Goal: Navigation & Orientation: Find specific page/section

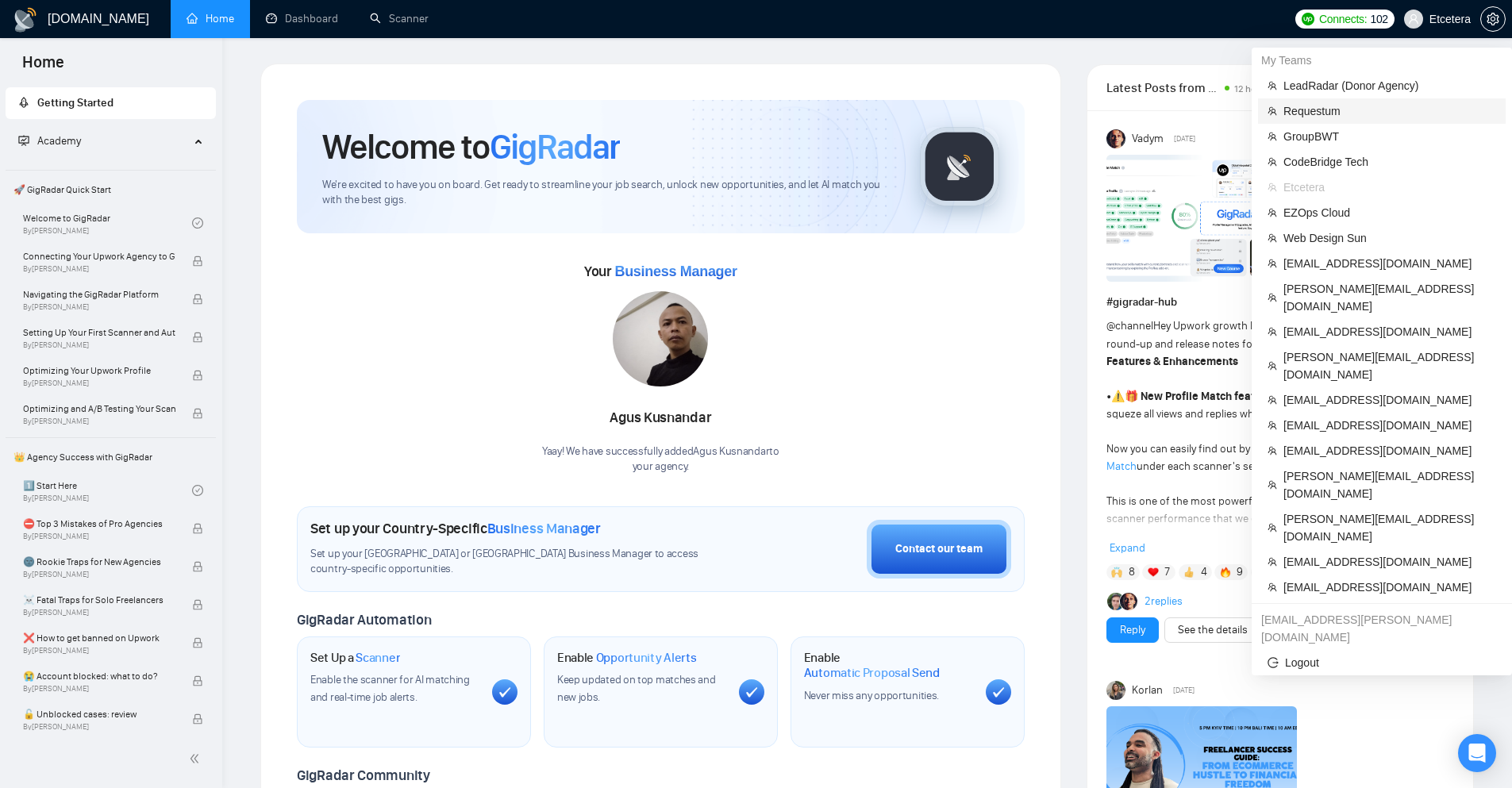
drag, startPoint x: 1364, startPoint y: 104, endPoint x: 1348, endPoint y: 107, distance: 16.3
click at [1364, 104] on span "Requestum" at bounding box center [1389, 111] width 212 height 17
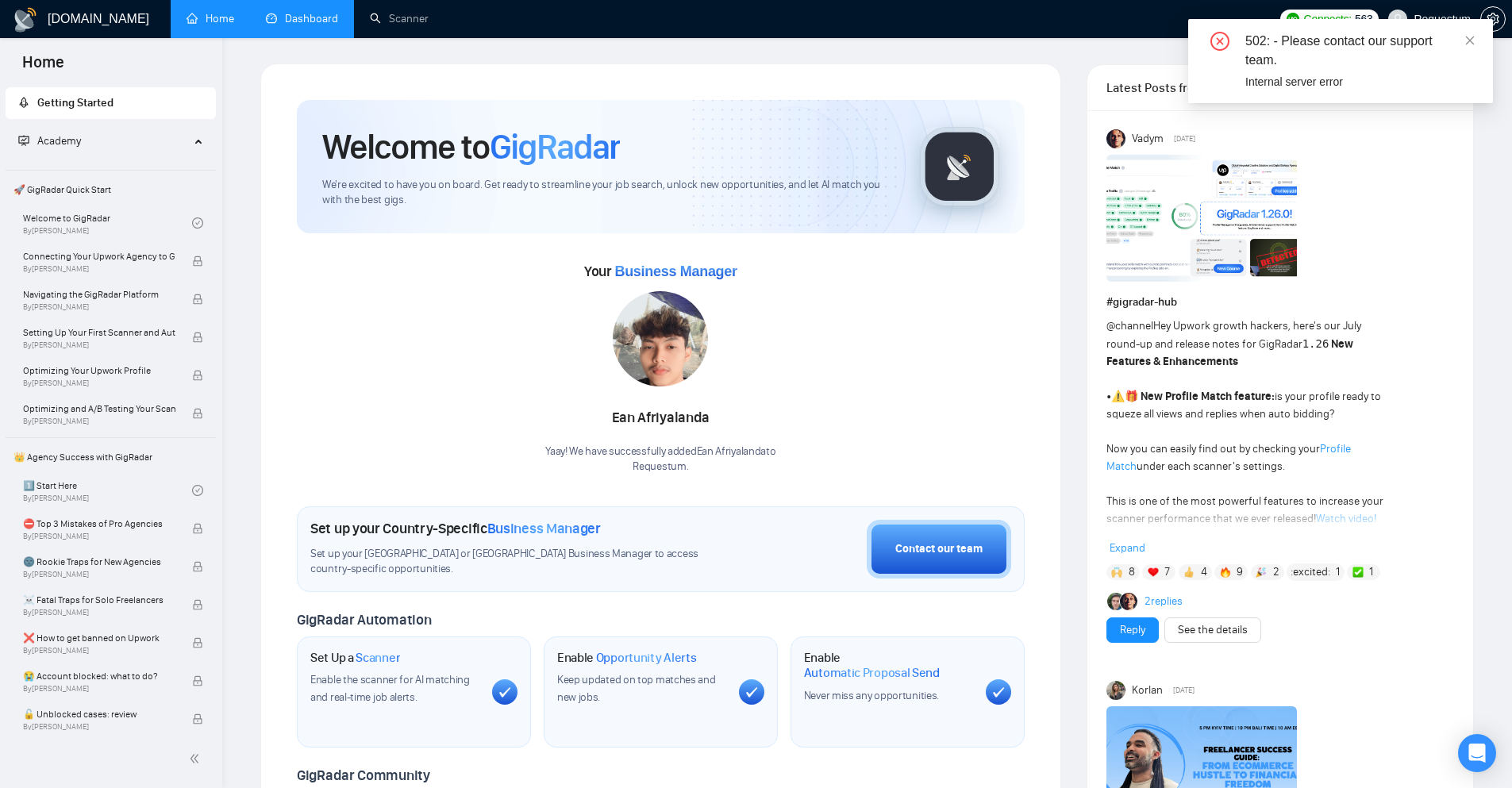
click at [269, 12] on link "Dashboard" at bounding box center [302, 18] width 73 height 14
